Goal: Obtain resource: Download file/media

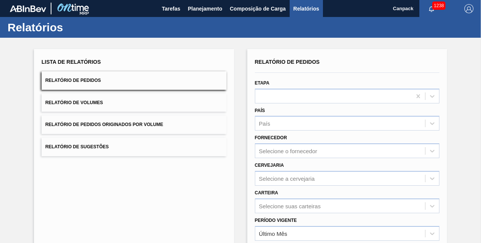
scroll to position [106, 0]
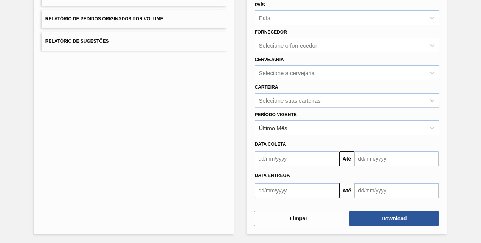
click at [292, 157] on input "text" at bounding box center [297, 159] width 84 height 15
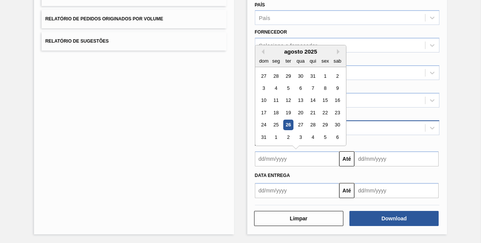
drag, startPoint x: 289, startPoint y: 122, endPoint x: 299, endPoint y: 132, distance: 14.2
click at [289, 122] on div "26" at bounding box center [288, 125] width 10 height 10
type input "26/08/2025"
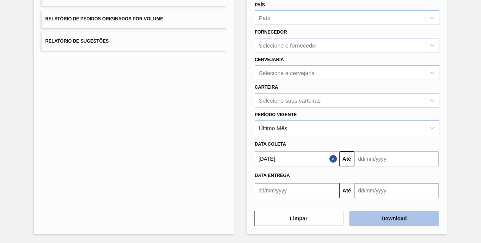
click at [388, 221] on button "Download" at bounding box center [393, 218] width 89 height 15
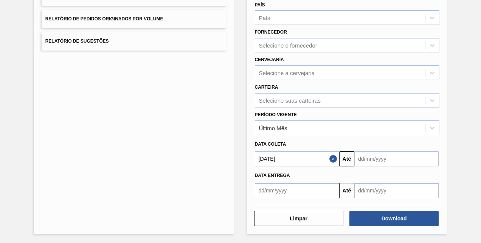
scroll to position [0, 0]
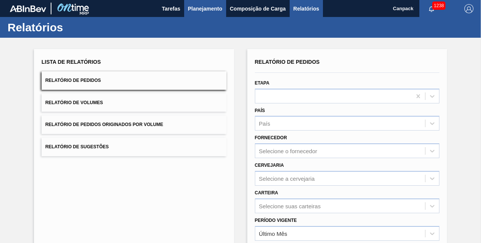
click at [203, 13] on button "Planejamento" at bounding box center [205, 8] width 42 height 17
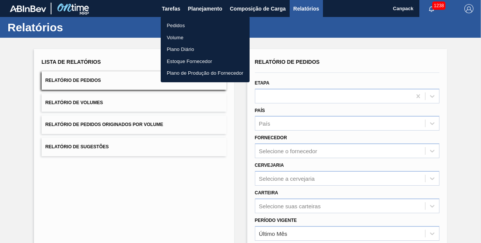
click at [191, 25] on li "Pedidos" at bounding box center [205, 26] width 89 height 12
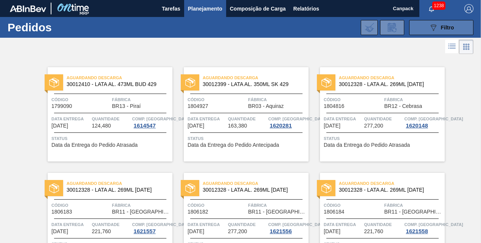
click at [442, 31] on div "089F7B8B-B2A5-4AFE-B5C0-19BA573D28AC Filtro" at bounding box center [441, 27] width 25 height 9
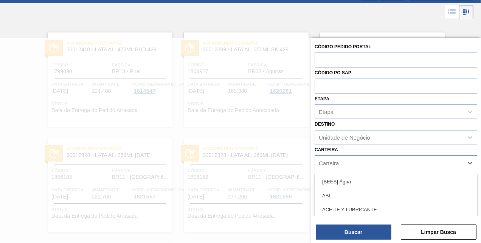
click at [339, 162] on div "Carteira" at bounding box center [389, 163] width 148 height 11
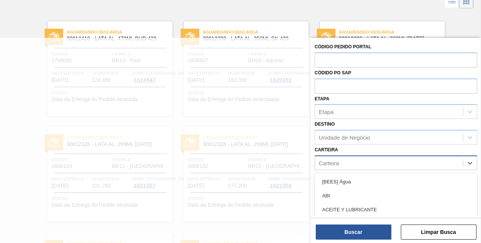
scroll to position [46, 0]
type input "tampa de"
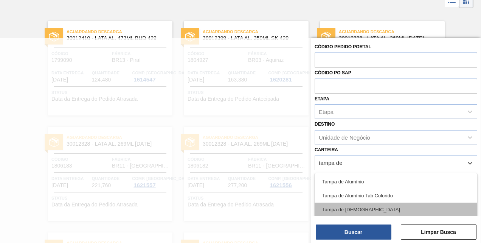
click at [357, 207] on div "Tampa de Lata" at bounding box center [396, 210] width 163 height 14
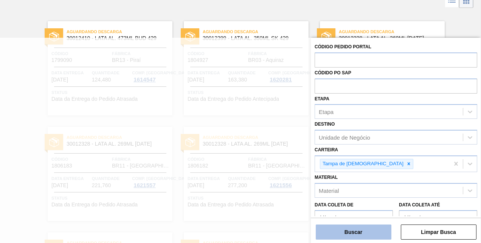
click at [358, 234] on button "Buscar" at bounding box center [354, 232] width 76 height 15
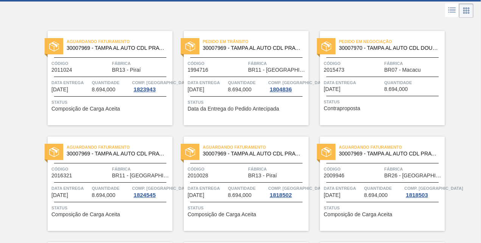
scroll to position [0, 0]
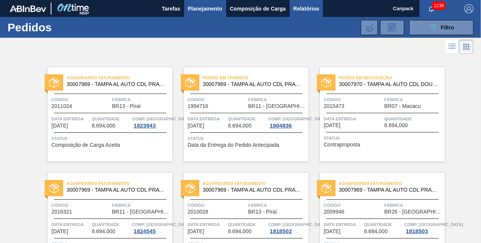
click at [293, 9] on span "Relatórios" at bounding box center [306, 8] width 26 height 9
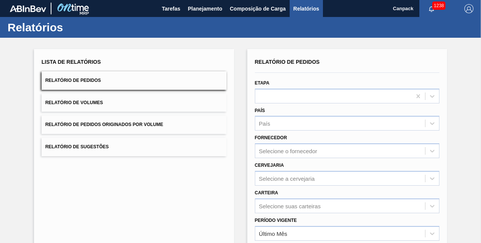
scroll to position [106, 0]
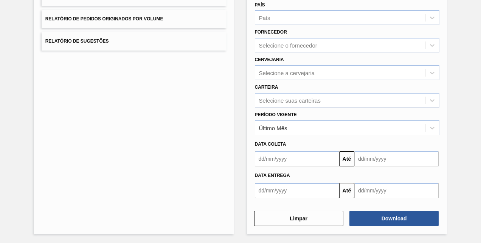
click at [280, 158] on input "text" at bounding box center [297, 159] width 84 height 15
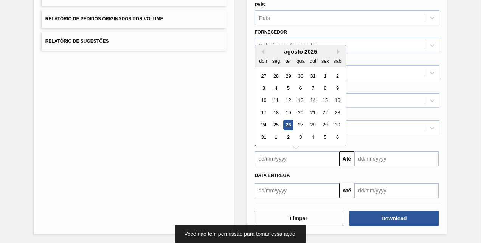
click at [290, 123] on div "26" at bounding box center [288, 125] width 10 height 10
type input "26/08/2025"
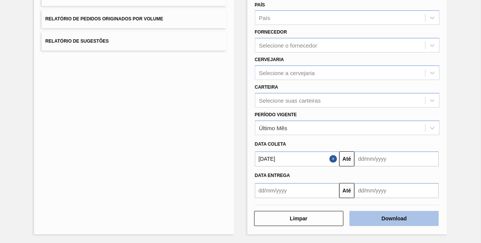
click at [383, 221] on button "Download" at bounding box center [393, 218] width 89 height 15
